Goal: Transaction & Acquisition: Purchase product/service

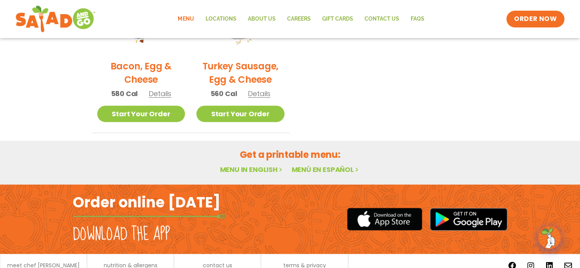
scroll to position [472, 0]
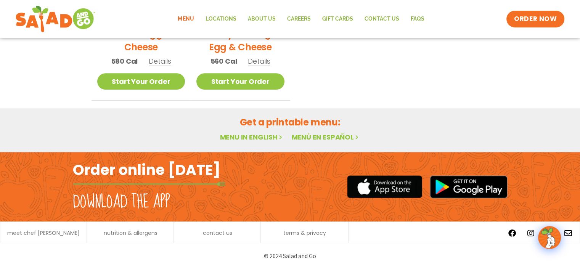
click at [192, 18] on link "Menu" at bounding box center [185, 19] width 27 height 18
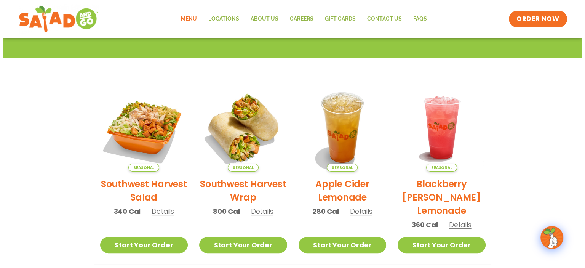
scroll to position [114, 0]
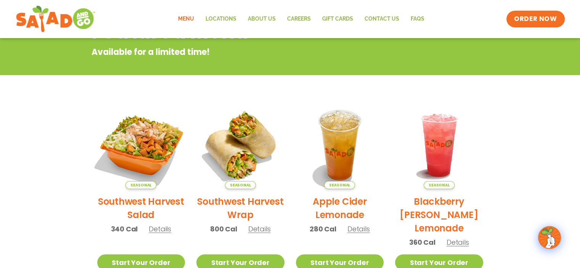
click at [147, 140] on img at bounding box center [140, 144] width 103 height 103
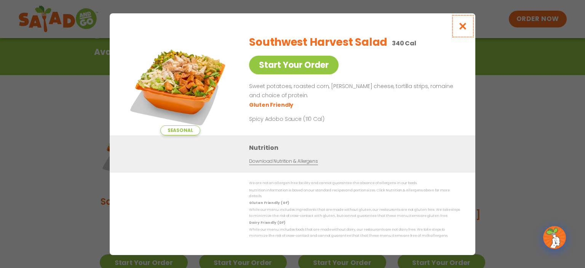
click at [460, 30] on icon "Close modal" at bounding box center [463, 26] width 10 height 8
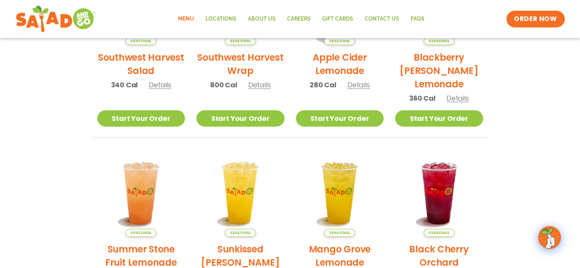
scroll to position [68, 0]
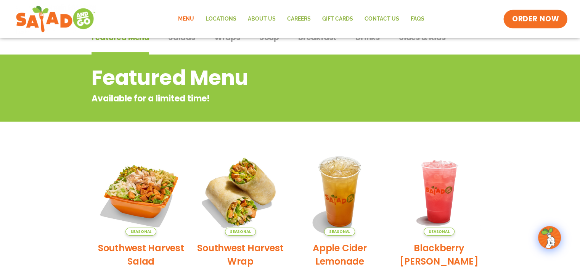
click at [508, 21] on link "ORDER NOW" at bounding box center [535, 19] width 64 height 18
